Goal: Task Accomplishment & Management: Use online tool/utility

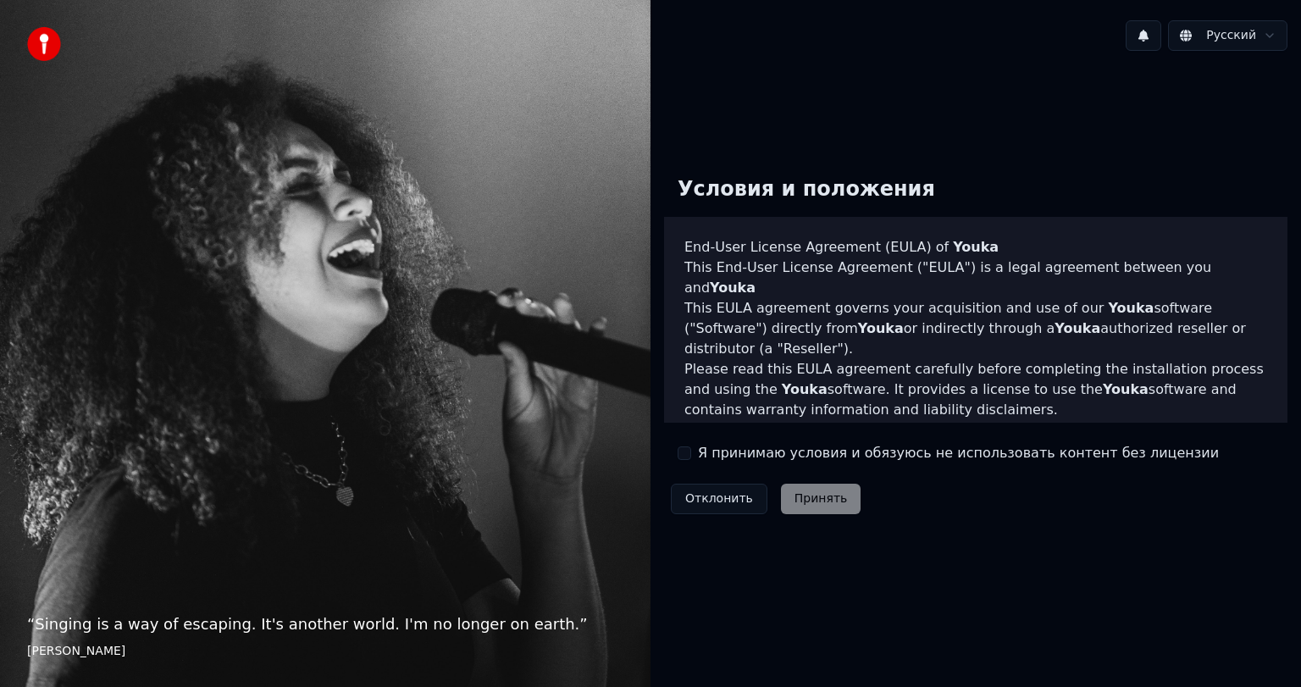
click at [696, 451] on div "Я принимаю условия и обязуюсь не использовать контент без лицензии" at bounding box center [948, 453] width 541 height 20
click at [681, 447] on button "Я принимаю условия и обязуюсь не использовать контент без лицензии" at bounding box center [685, 453] width 14 height 14
click at [822, 501] on button "Принять" at bounding box center [821, 499] width 80 height 30
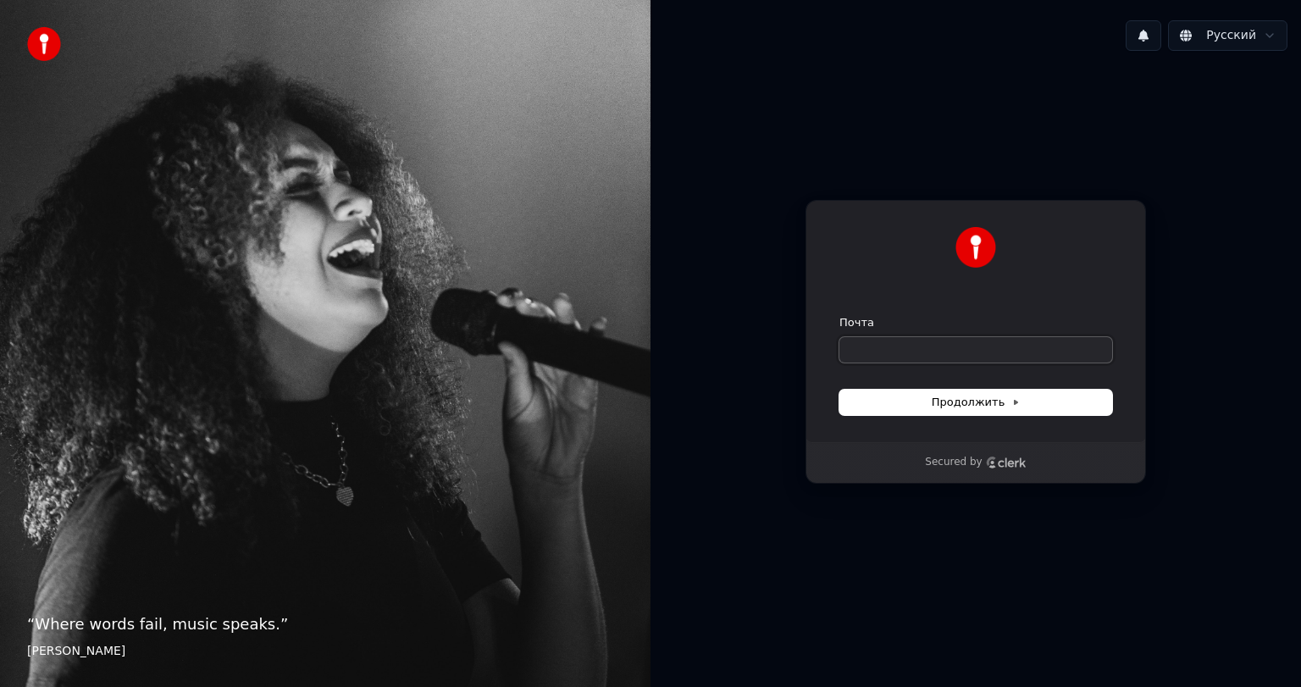
click at [938, 359] on input "Почта" at bounding box center [975, 349] width 273 height 25
click at [987, 468] on div "Secured by" at bounding box center [975, 463] width 101 height 14
click at [894, 342] on input "Почта" at bounding box center [975, 349] width 273 height 25
type input "*"
click at [941, 400] on span "Продолжить" at bounding box center [976, 402] width 89 height 15
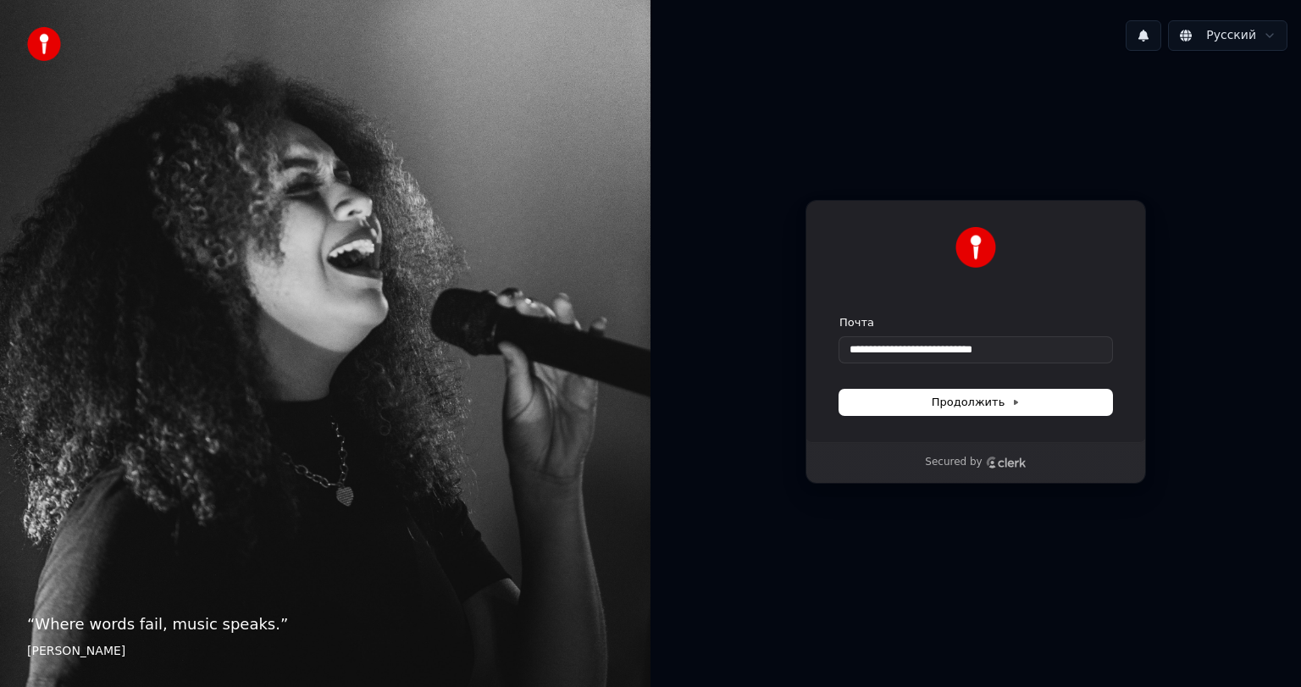
type input "**********"
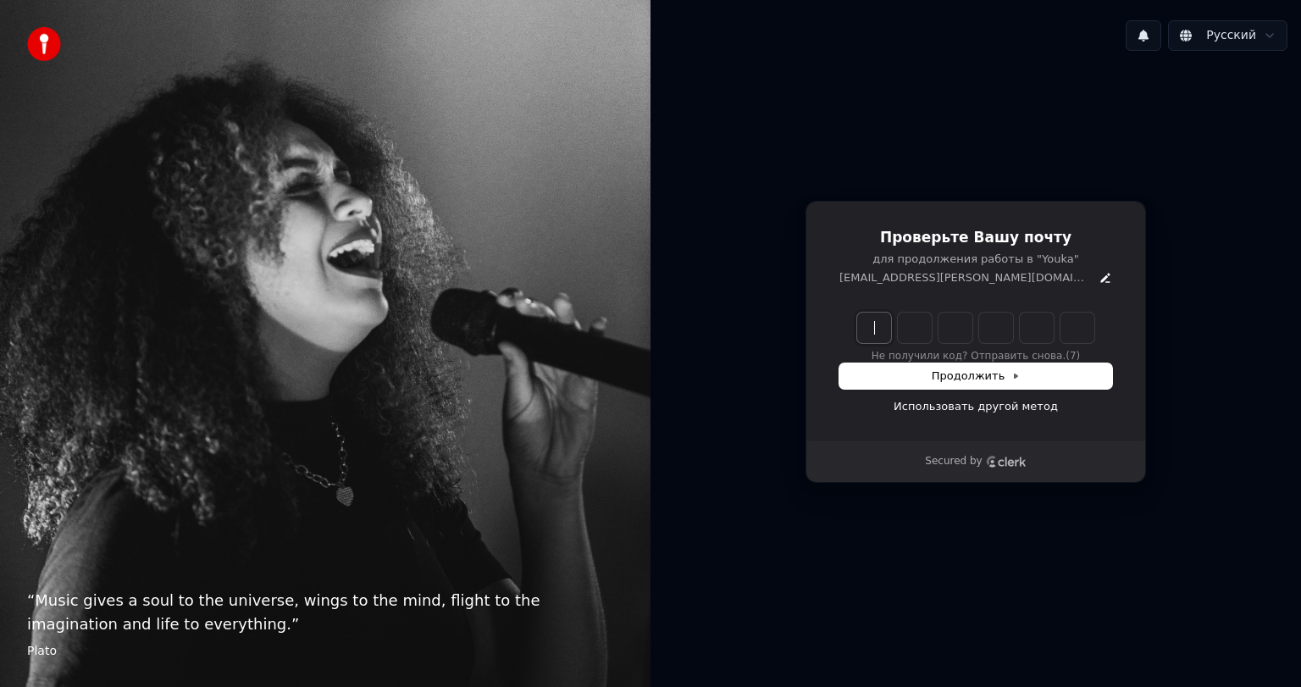
paste input "******"
type input "******"
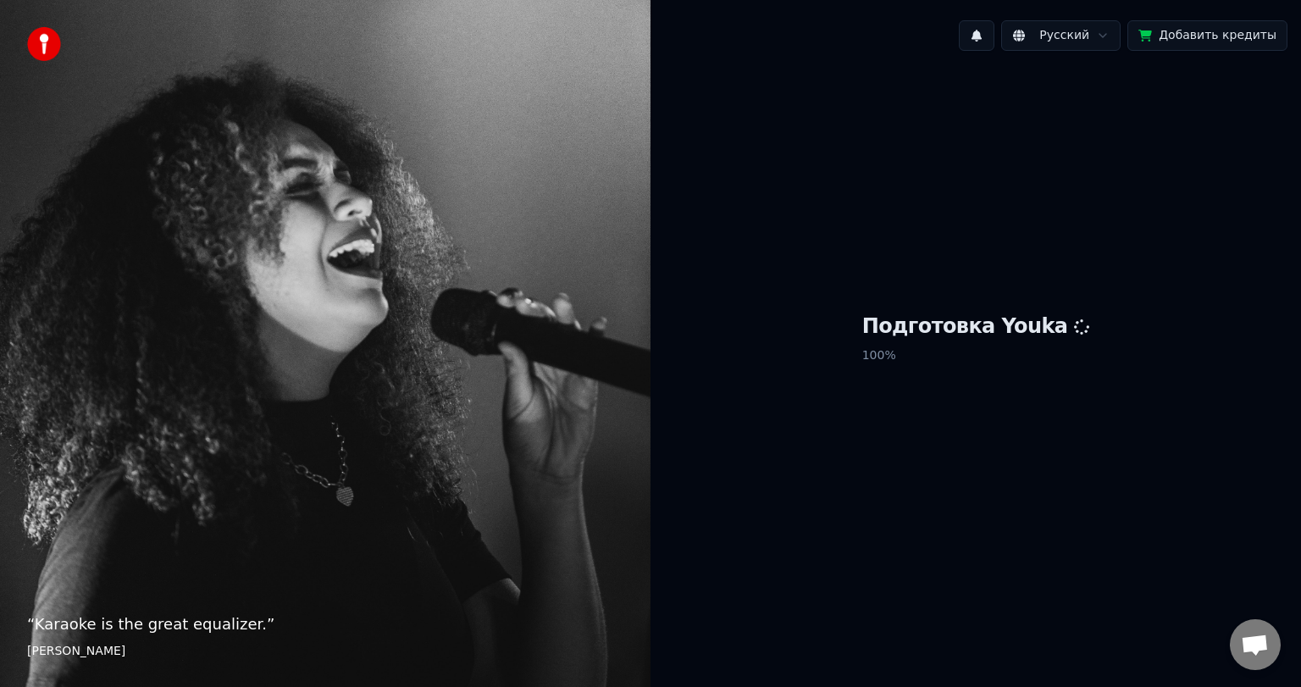
click at [975, 345] on p "100 %" at bounding box center [976, 355] width 228 height 30
click at [960, 390] on div "Подготовка Youka 100 %" at bounding box center [975, 341] width 650 height 555
click at [1020, 315] on h1 "Подготовка Youka" at bounding box center [976, 326] width 228 height 27
click at [960, 356] on p "100 %" at bounding box center [976, 355] width 228 height 30
drag, startPoint x: 1045, startPoint y: 329, endPoint x: 896, endPoint y: 324, distance: 149.1
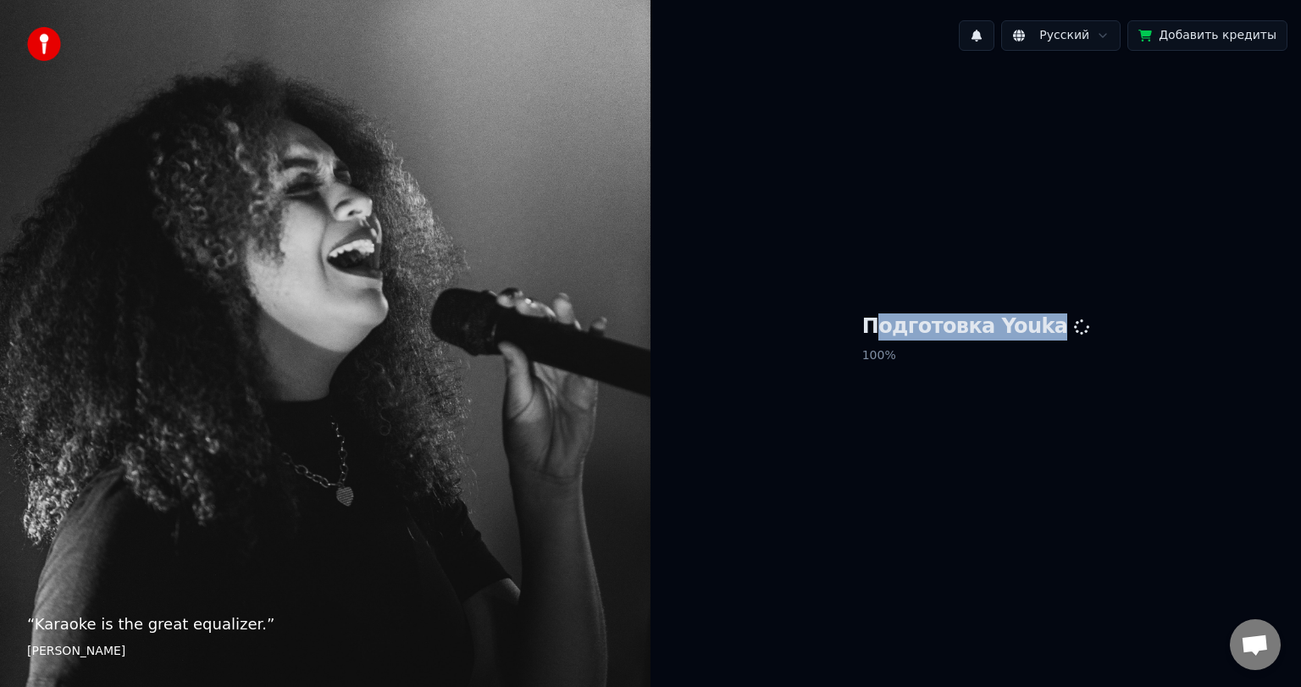
click at [896, 324] on h1 "Подготовка Youka" at bounding box center [976, 326] width 228 height 27
click at [943, 352] on p "100 %" at bounding box center [976, 355] width 228 height 30
click at [1109, 30] on html "“ Karaoke is the great equalizer. ” Aisha Tyler Русский Добавить кредиты Подгот…" at bounding box center [650, 343] width 1301 height 687
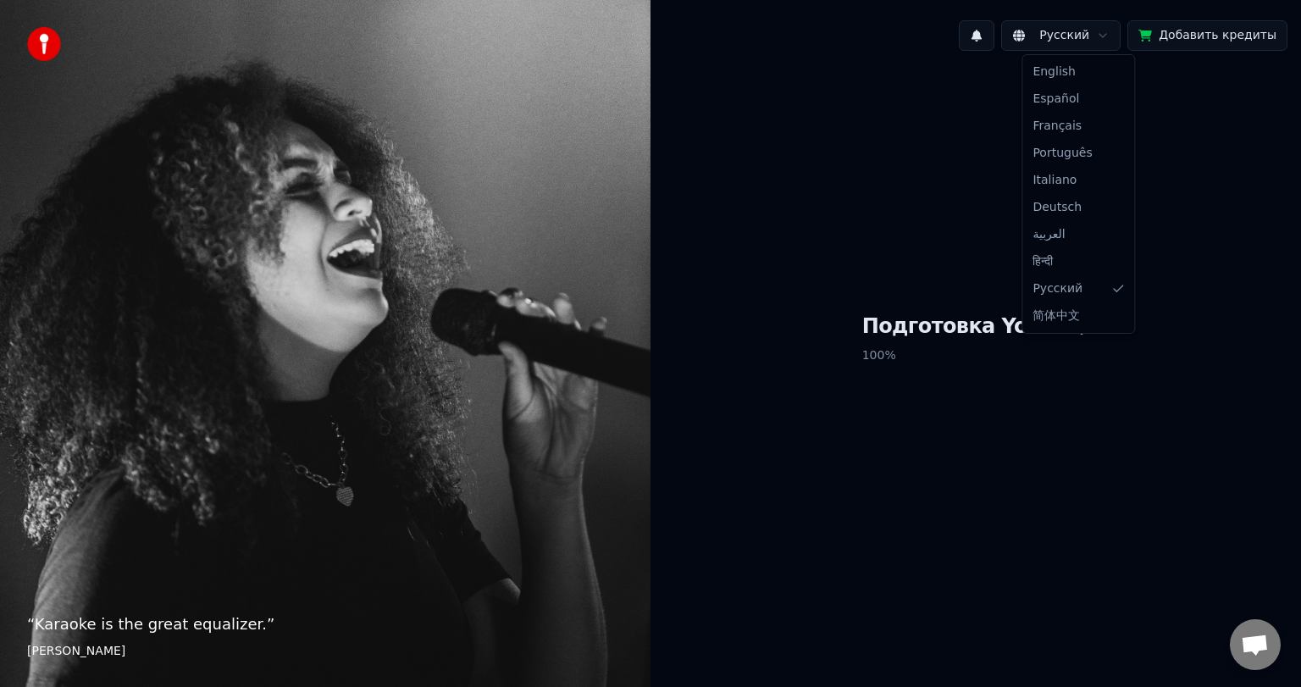
click at [827, 253] on html "“ Karaoke is the great equalizer. ” Aisha Tyler Русский Добавить кредиты Подгот…" at bounding box center [650, 343] width 1301 height 687
click at [880, 441] on div "Подготовка Youka 100 %" at bounding box center [975, 341] width 650 height 555
click at [1214, 1] on div "Русский Добавить кредиты Подготовка Youka 100 %" at bounding box center [975, 343] width 650 height 687
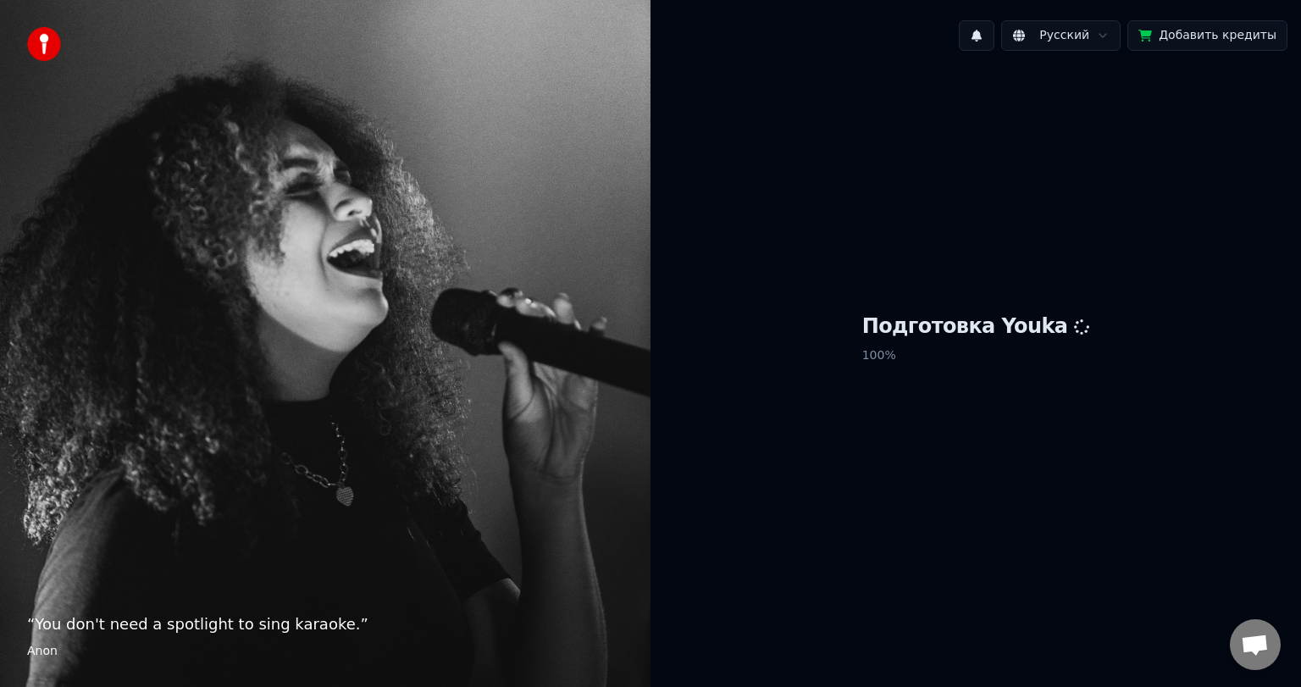
drag, startPoint x: 877, startPoint y: 451, endPoint x: 862, endPoint y: 461, distance: 18.3
click at [862, 461] on div "Подготовка Youka 100 %" at bounding box center [975, 341] width 650 height 555
click at [473, 499] on div "“ You don't need a spotlight to sing karaoke. ” Anon" at bounding box center [325, 343] width 650 height 687
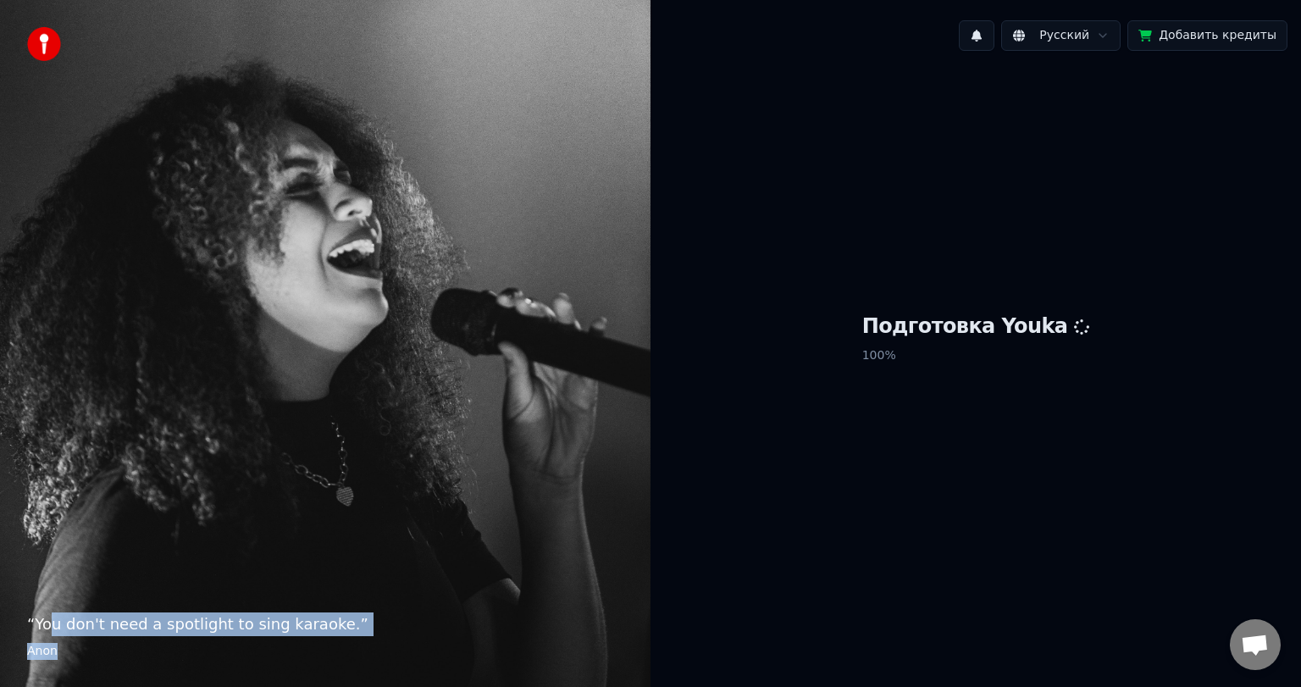
drag, startPoint x: 102, startPoint y: 637, endPoint x: 47, endPoint y: 617, distance: 57.6
click at [47, 617] on blockquote "“ You don't need a spotlight to sing karaoke. ” Anon" at bounding box center [325, 635] width 596 height 47
click at [61, 618] on p "“ You don't need a spotlight to sing karaoke. ”" at bounding box center [325, 624] width 596 height 24
drag, startPoint x: 332, startPoint y: 629, endPoint x: 7, endPoint y: 616, distance: 325.5
click at [0, 622] on div "“ You don't need a spotlight to sing karaoke. ” Anon" at bounding box center [325, 343] width 650 height 687
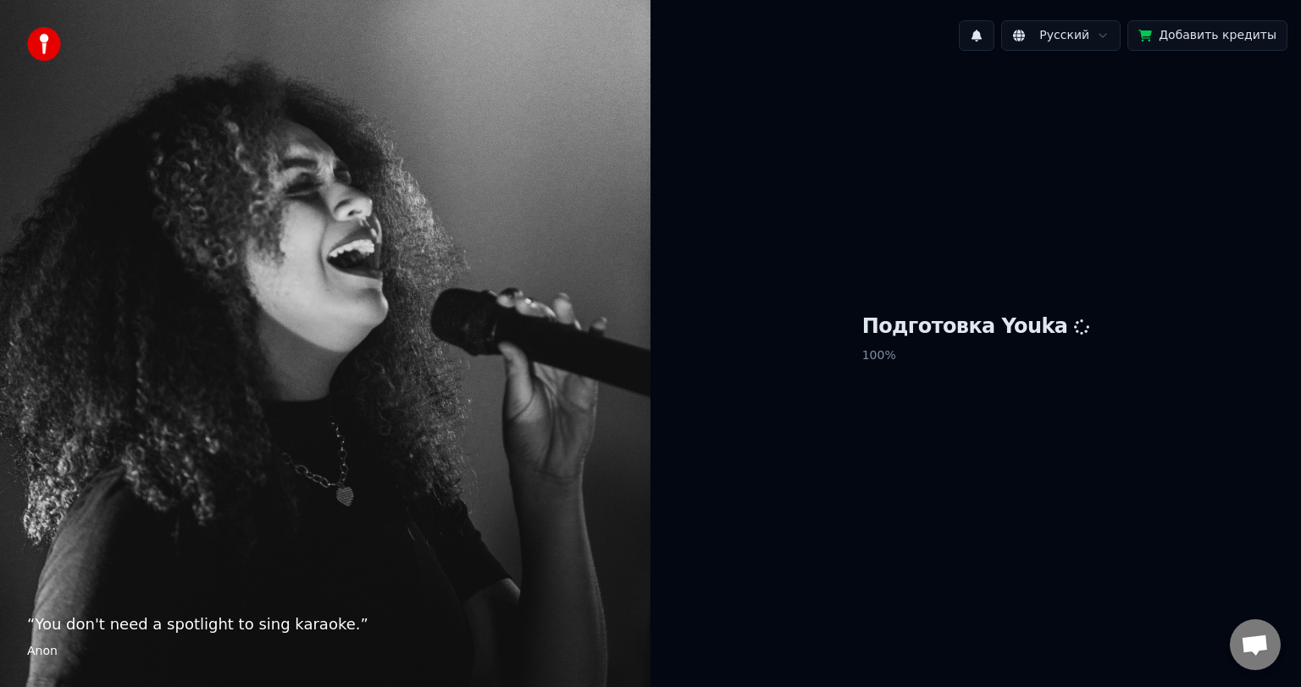
click at [910, 405] on div "Подготовка Youka 100 %" at bounding box center [975, 341] width 650 height 555
click at [949, 423] on div "Подготовка Youka 100 %" at bounding box center [975, 341] width 650 height 555
click at [950, 423] on div "Подготовка Youka 100 %" at bounding box center [975, 341] width 650 height 555
drag, startPoint x: 948, startPoint y: 421, endPoint x: 800, endPoint y: 382, distance: 152.4
click at [934, 418] on div "Подготовка Youka 100 %" at bounding box center [975, 341] width 650 height 555
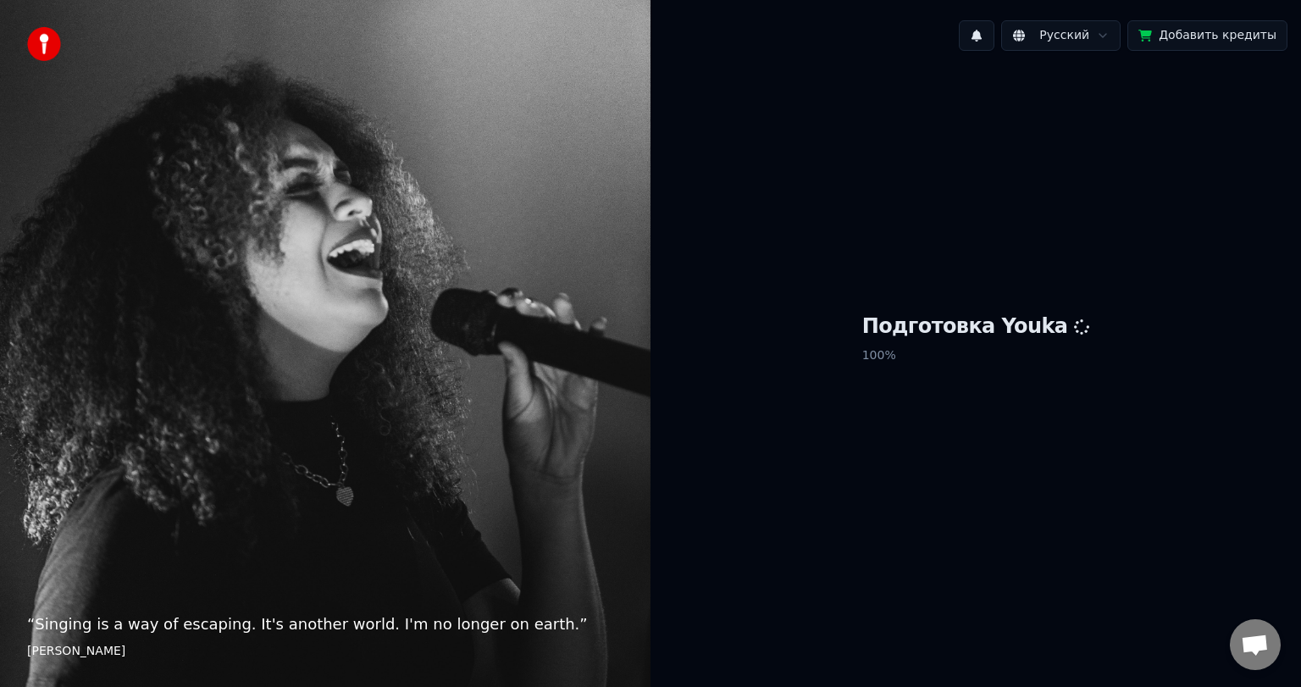
drag, startPoint x: 800, startPoint y: 382, endPoint x: 725, endPoint y: 458, distance: 107.2
click at [716, 452] on div "Подготовка Youka 100 %" at bounding box center [975, 341] width 650 height 555
click at [760, 446] on div "Подготовка Youka 100 %" at bounding box center [975, 341] width 650 height 555
drag, startPoint x: 798, startPoint y: 401, endPoint x: 1029, endPoint y: 433, distance: 233.3
click at [908, 428] on div "Подготовка Youka 100 %" at bounding box center [975, 341] width 650 height 555
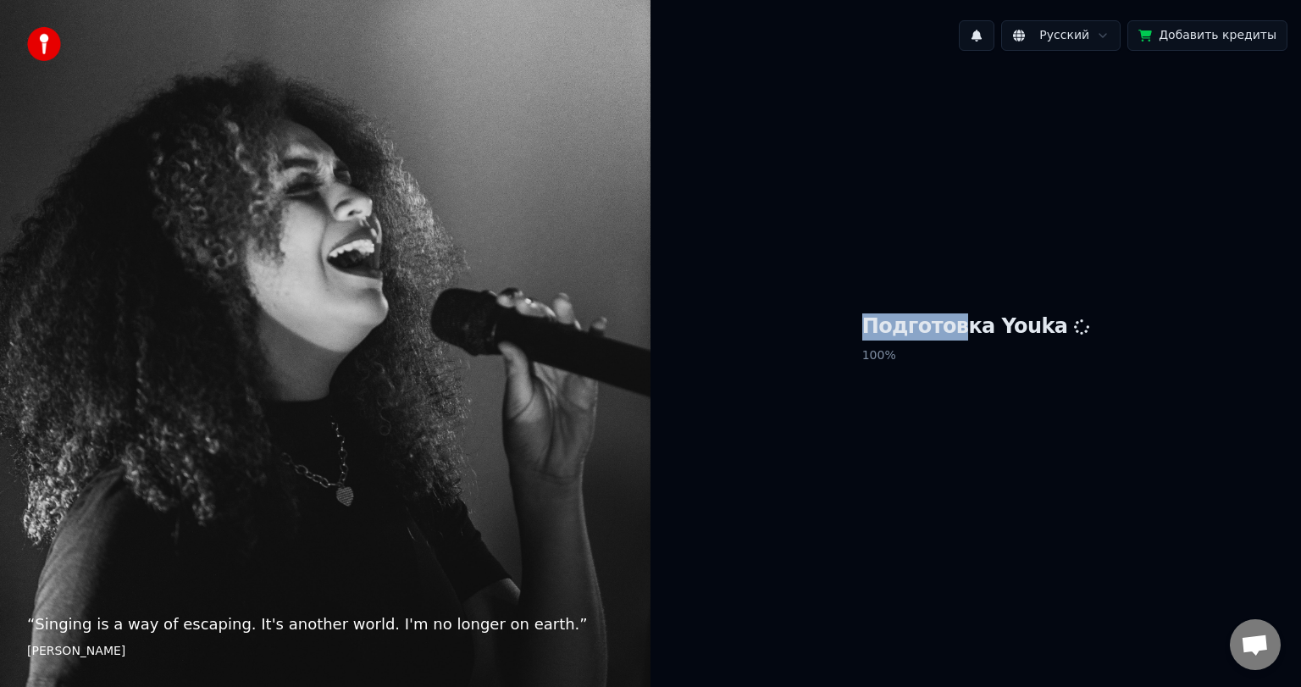
drag, startPoint x: 831, startPoint y: 277, endPoint x: 1172, endPoint y: 356, distance: 350.3
click at [788, 288] on div "Подготовка Youka 100 %" at bounding box center [975, 341] width 650 height 555
drag, startPoint x: 1211, startPoint y: 356, endPoint x: 969, endPoint y: 324, distance: 244.2
click at [1016, 324] on div "Подготовка Youka 100 %" at bounding box center [975, 341] width 650 height 555
drag, startPoint x: 833, startPoint y: 380, endPoint x: 888, endPoint y: 440, distance: 81.5
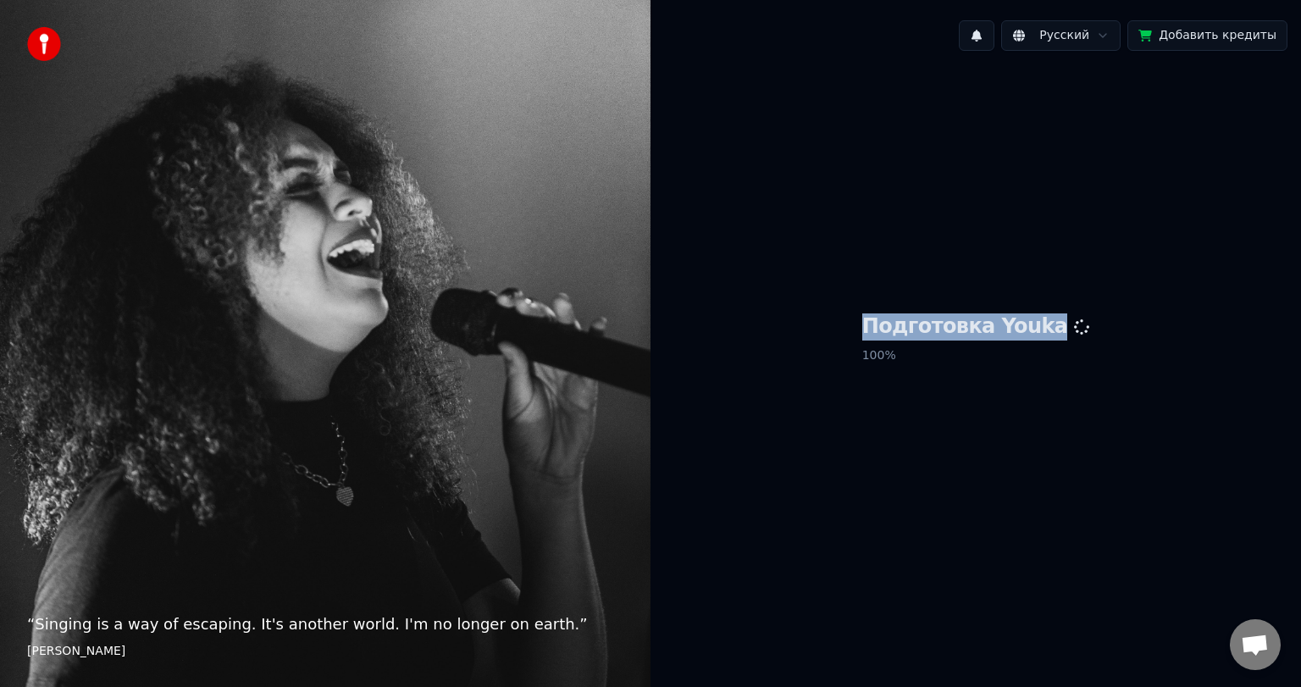
click at [888, 440] on div "Подготовка Youka 100 %" at bounding box center [975, 341] width 650 height 555
drag, startPoint x: 923, startPoint y: 359, endPoint x: 928, endPoint y: 367, distance: 9.2
click at [923, 368] on p "100 %" at bounding box center [976, 355] width 228 height 30
click at [927, 362] on p "100 %" at bounding box center [976, 355] width 228 height 30
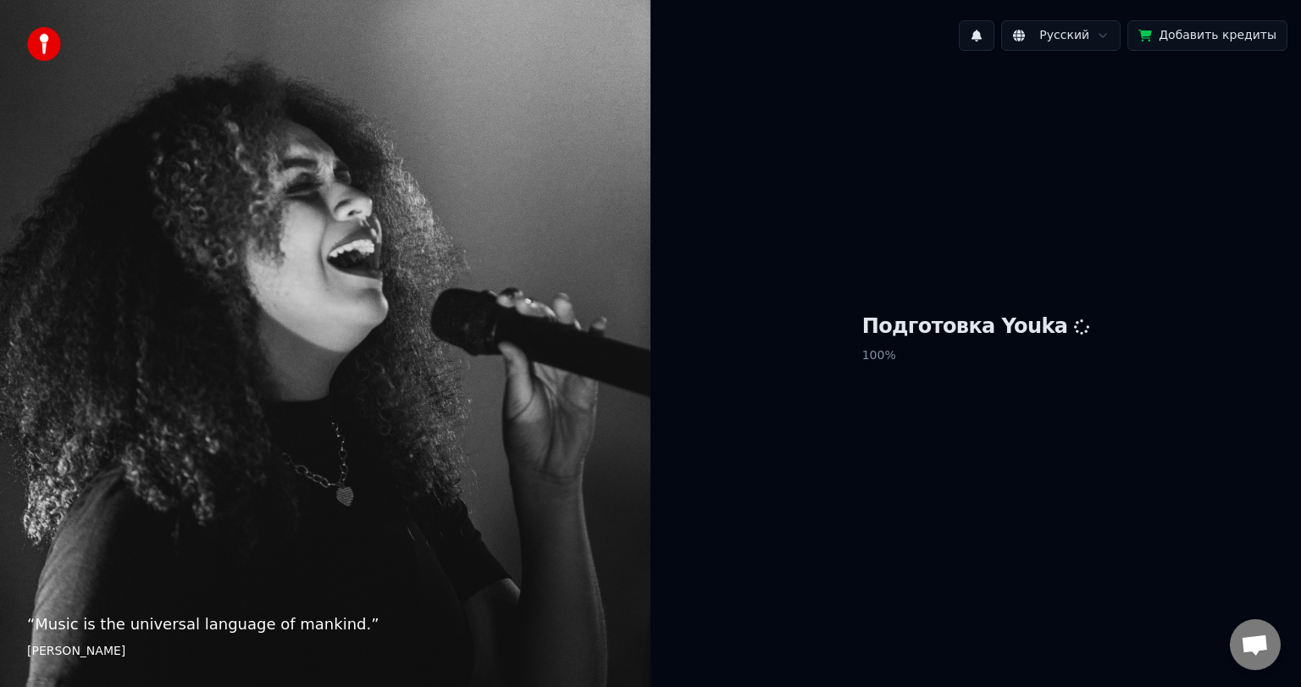
click at [1037, 432] on div "Подготовка Youka 100 %" at bounding box center [975, 341] width 650 height 555
drag, startPoint x: 1033, startPoint y: 423, endPoint x: 1015, endPoint y: 403, distance: 27.6
click at [1030, 418] on div "Подготовка Youka 100 %" at bounding box center [975, 341] width 650 height 555
drag, startPoint x: 1015, startPoint y: 403, endPoint x: 1022, endPoint y: 436, distance: 33.9
click at [1013, 402] on div "Подготовка Youka 100 %" at bounding box center [975, 341] width 650 height 555
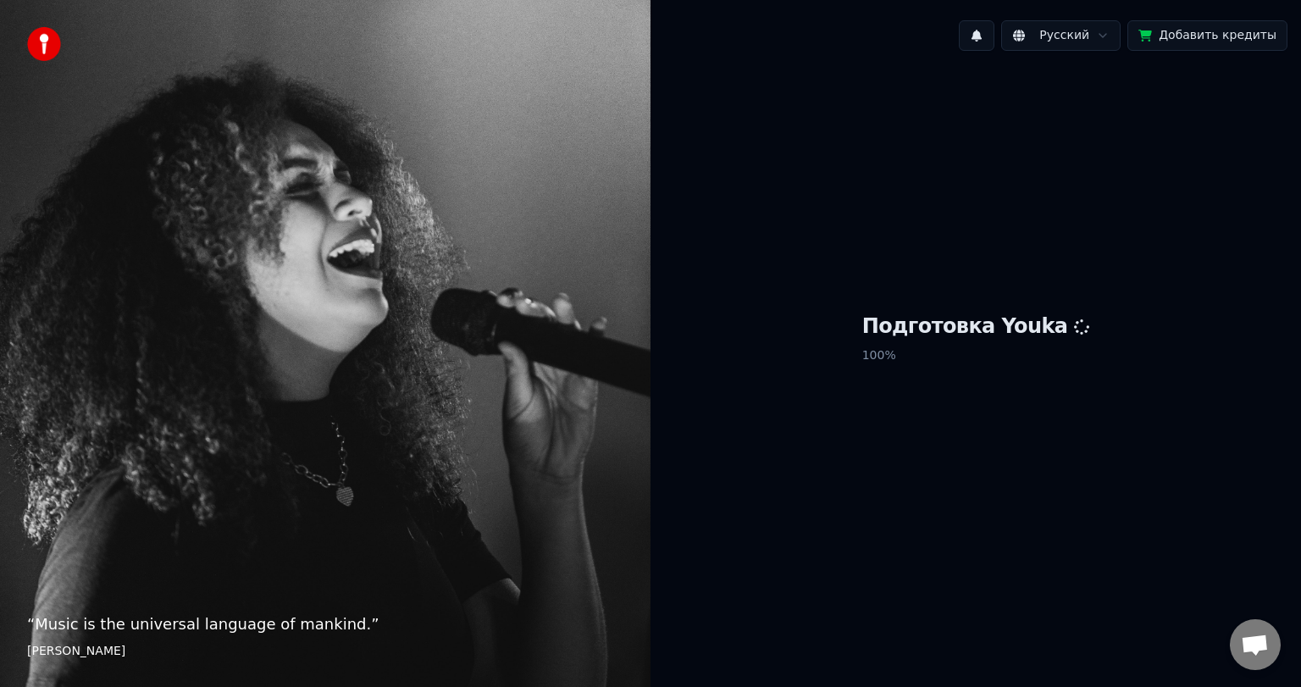
drag, startPoint x: 1022, startPoint y: 436, endPoint x: 1069, endPoint y: 455, distance: 50.2
click at [1057, 452] on div "Подготовка Youka 100 %" at bounding box center [975, 341] width 650 height 555
click at [1026, 454] on div "Подготовка Youka 100 %" at bounding box center [975, 341] width 650 height 555
click at [1002, 456] on div "Подготовка Youka 100 %" at bounding box center [975, 341] width 650 height 555
click at [1004, 451] on div "Подготовка Youka 100 %" at bounding box center [975, 341] width 650 height 555
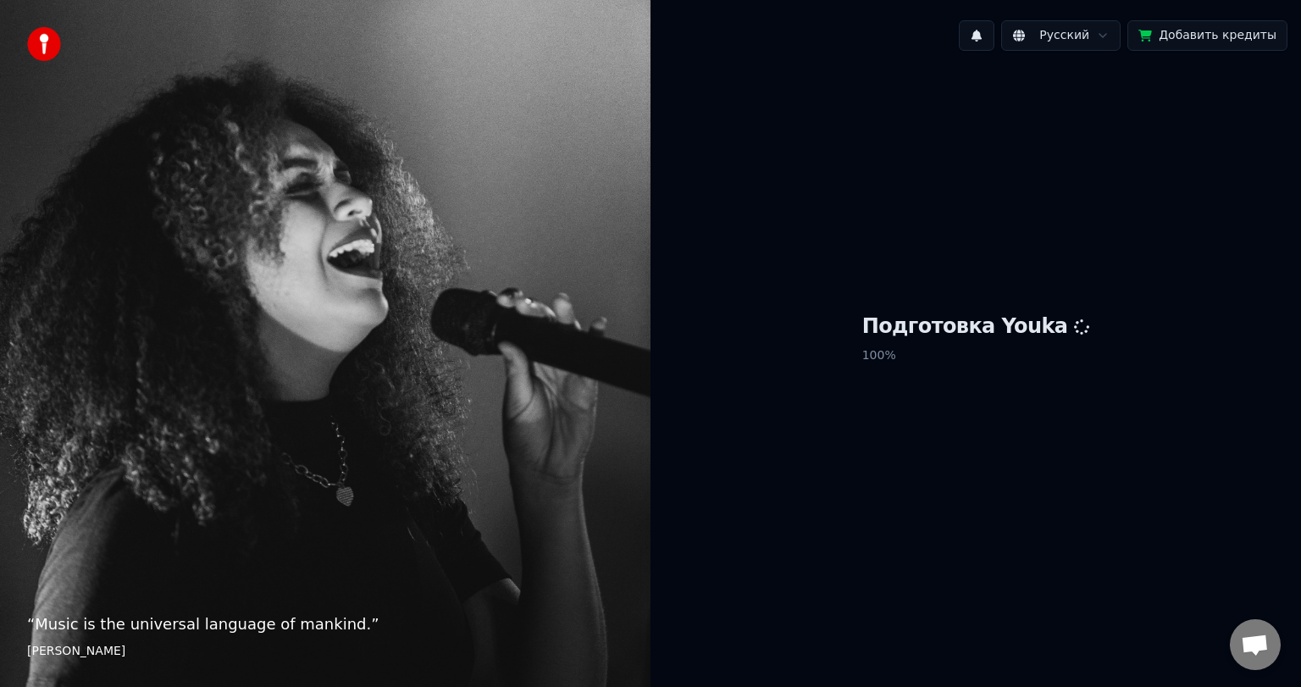
drag, startPoint x: 1053, startPoint y: 293, endPoint x: 1162, endPoint y: 260, distance: 114.1
click at [1013, 295] on div "Подготовка Youka 100 %" at bounding box center [975, 341] width 650 height 555
drag, startPoint x: 1162, startPoint y: 260, endPoint x: 1165, endPoint y: 309, distance: 49.2
click at [1299, 249] on div "Подготовка Youka 100 %" at bounding box center [975, 341] width 650 height 555
drag, startPoint x: 1165, startPoint y: 309, endPoint x: 1063, endPoint y: 369, distance: 118.8
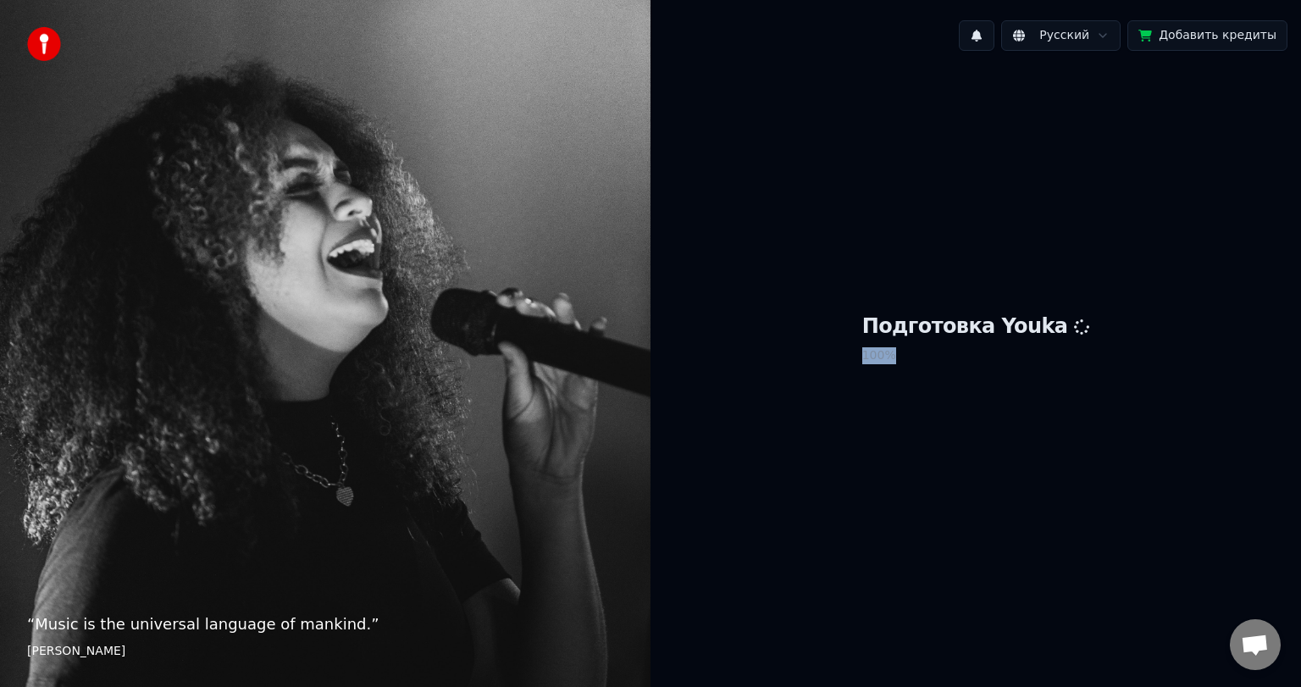
click at [1063, 369] on div "Подготовка Youka 100 %" at bounding box center [975, 341] width 650 height 555
